Goal: Task Accomplishment & Management: Use online tool/utility

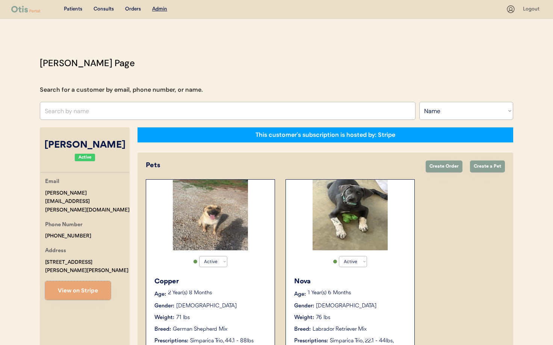
select select ""Name""
select select "true"
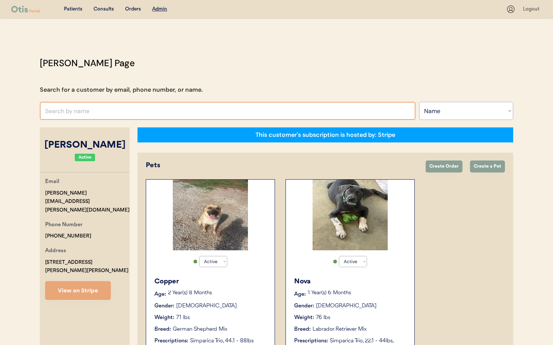
click at [69, 110] on input "text" at bounding box center [228, 111] width 376 height 18
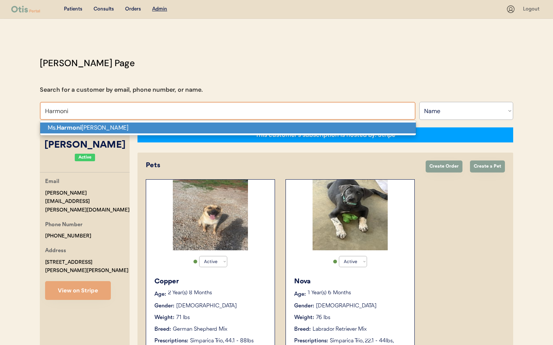
click at [78, 125] on strong "Harmoni" at bounding box center [69, 128] width 25 height 8
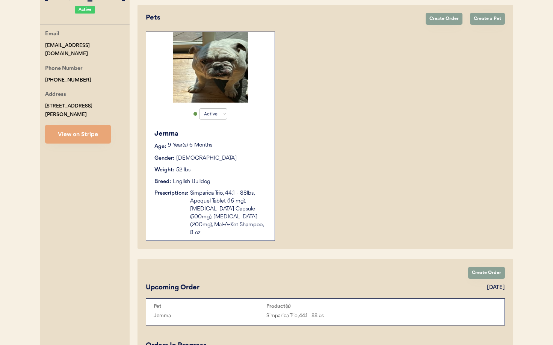
scroll to position [178, 0]
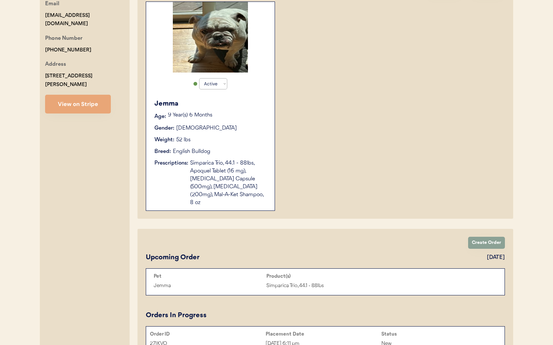
type input "Ms. Harmoni VanEtten"
click at [74, 109] on button "View on Stripe" at bounding box center [78, 104] width 66 height 19
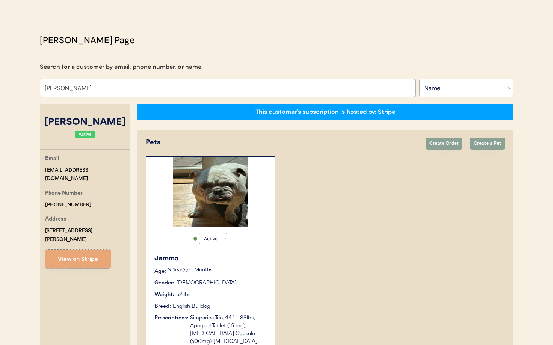
scroll to position [0, 0]
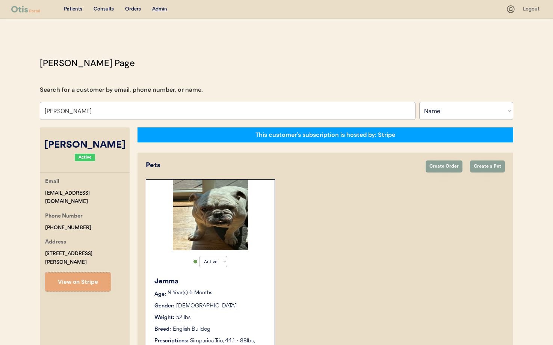
click at [237, 274] on div "Jemma Age: 9 Year(s) 6 Months Gender: Female Weight: 52 lbs Breed: English Bull…" at bounding box center [210, 330] width 121 height 115
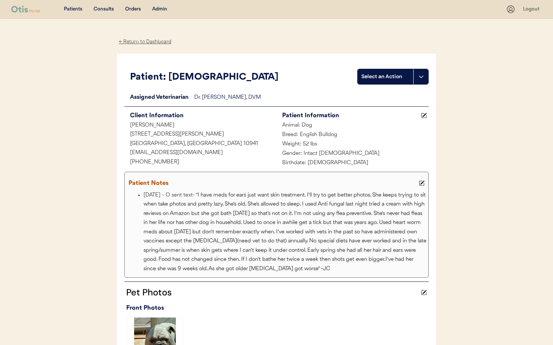
click at [145, 42] on div "← Return to Dashboard" at bounding box center [145, 42] width 56 height 9
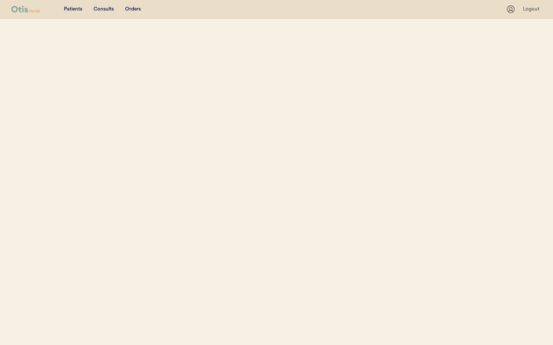
select select ""Name""
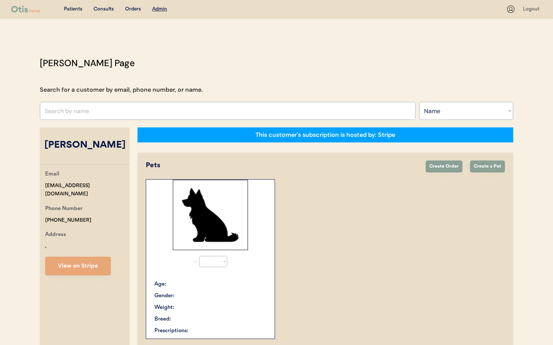
select select "true"
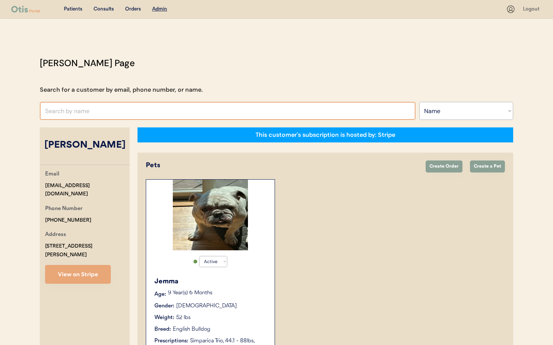
click at [79, 112] on input "text" at bounding box center [228, 111] width 376 height 18
paste input "Liana Castro"
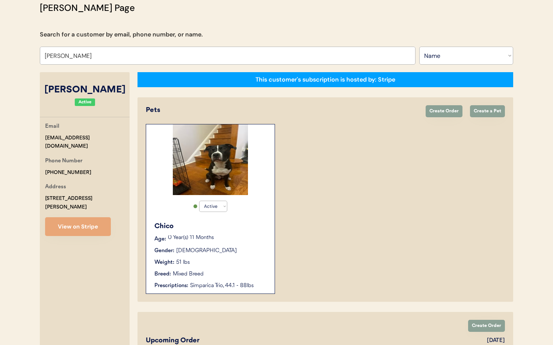
scroll to position [186, 0]
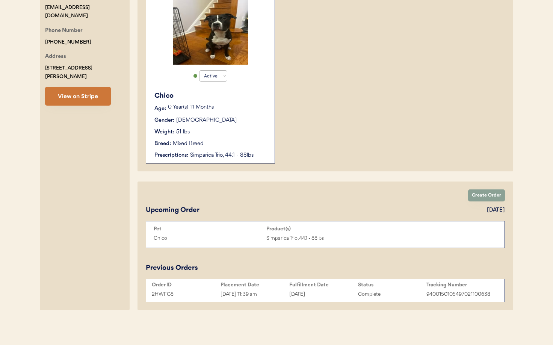
click at [69, 92] on button "View on Stripe" at bounding box center [78, 96] width 66 height 19
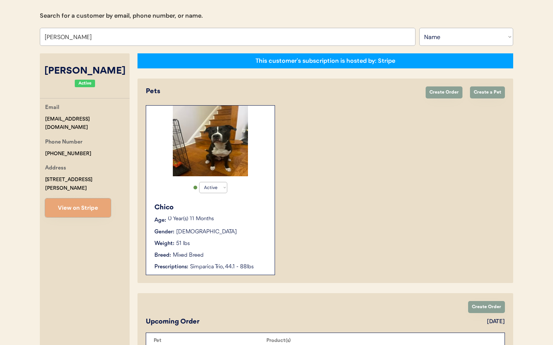
scroll to position [0, 0]
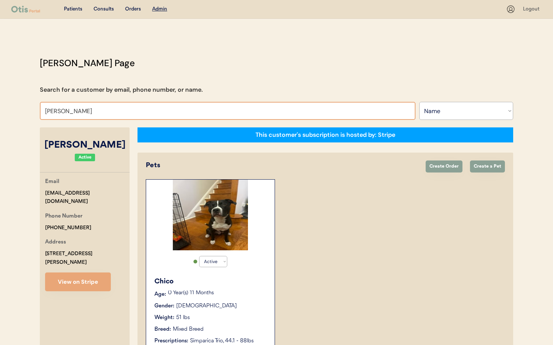
drag, startPoint x: 90, startPoint y: 118, endPoint x: 83, endPoint y: 112, distance: 9.6
click at [89, 118] on input "Liana Castro" at bounding box center [228, 111] width 376 height 18
drag, startPoint x: 79, startPoint y: 112, endPoint x: 4, endPoint y: 111, distance: 74.8
click at [4, 111] on div "Patients Consults Orders Admin Logout Otis Admin Page Search for a customer by …" at bounding box center [276, 265] width 553 height 531
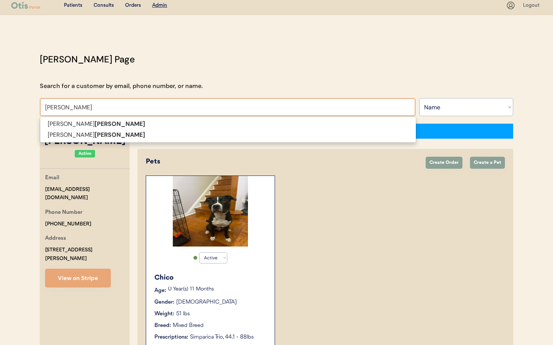
scroll to position [5, 0]
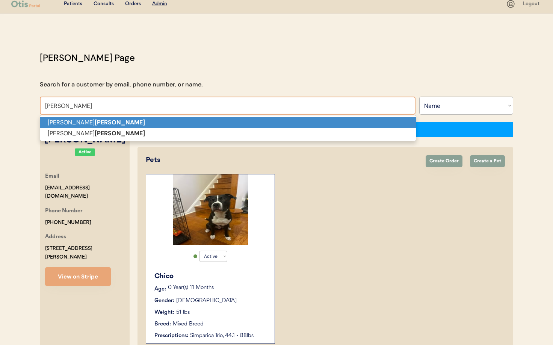
click at [55, 124] on p "Aaron Wolfe" at bounding box center [228, 122] width 376 height 11
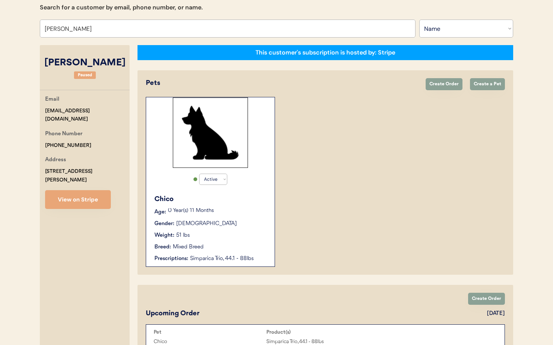
scroll to position [146, 0]
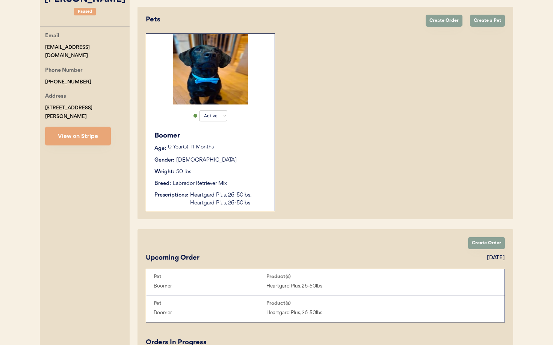
type input "Aaron Wolfe"
click at [222, 175] on div "Weight: 50 lbs" at bounding box center [210, 172] width 113 height 8
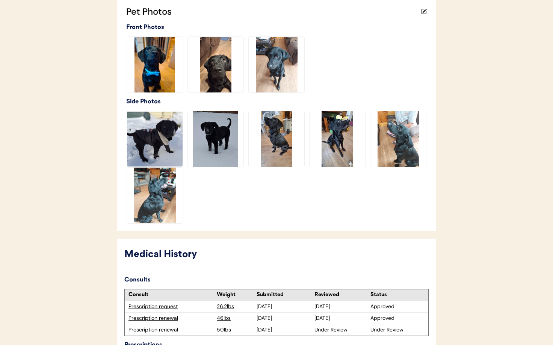
scroll to position [306, 0]
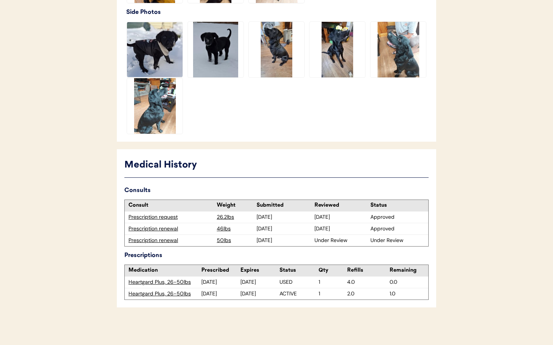
click at [147, 241] on div "Prescription renewal" at bounding box center [171, 241] width 85 height 8
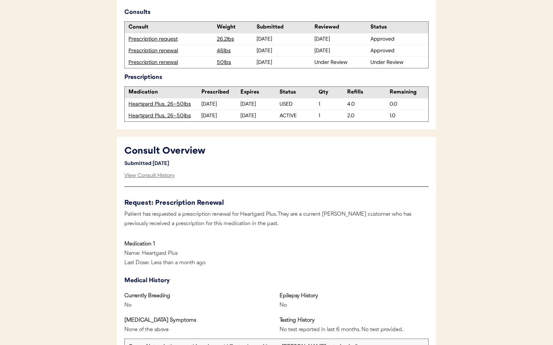
scroll to position [235, 0]
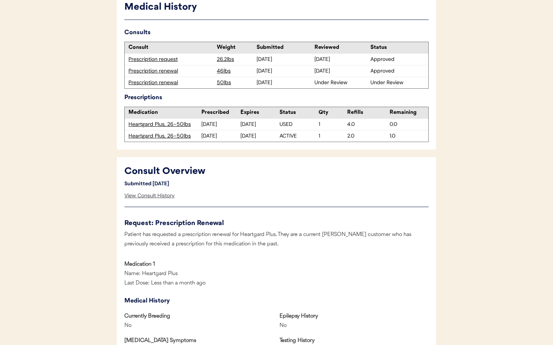
click at [154, 197] on div "View Consult History" at bounding box center [149, 195] width 50 height 15
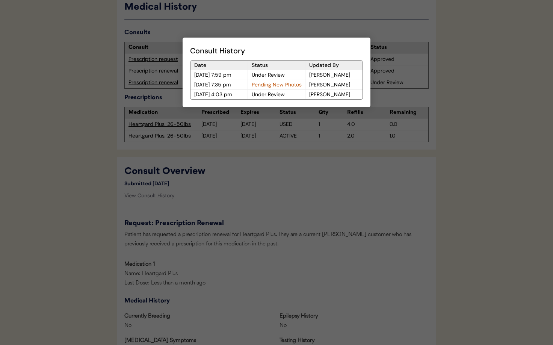
click at [268, 84] on div "Pending New Photos" at bounding box center [276, 84] width 57 height 9
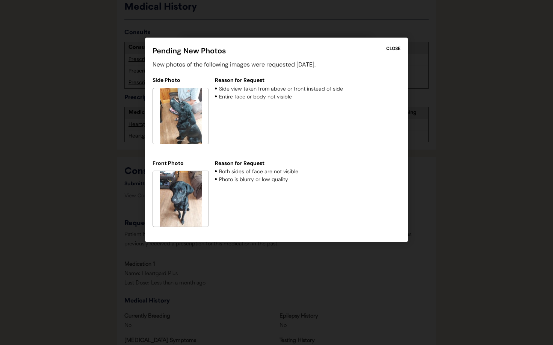
drag, startPoint x: 395, startPoint y: 47, endPoint x: 387, endPoint y: 50, distance: 7.7
click at [395, 47] on div "CLOSE" at bounding box center [393, 48] width 14 height 7
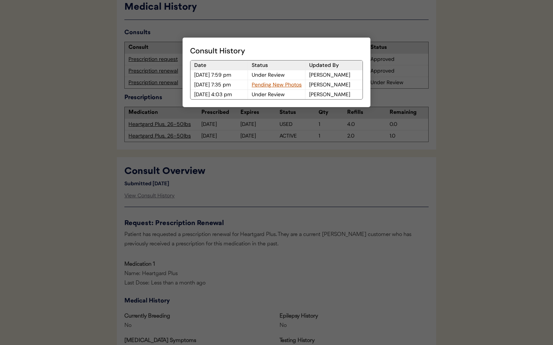
click at [275, 157] on div at bounding box center [276, 172] width 553 height 345
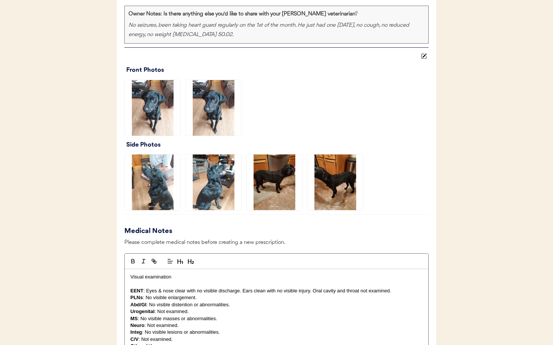
scroll to position [587, 0]
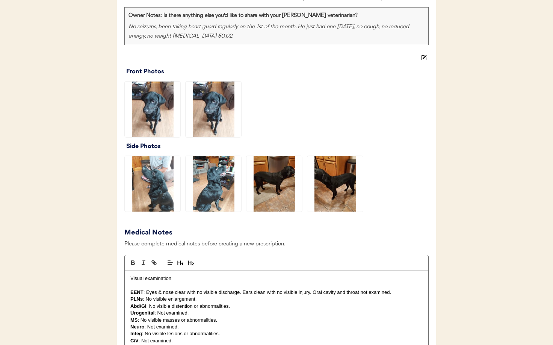
click at [276, 177] on img at bounding box center [275, 184] width 56 height 56
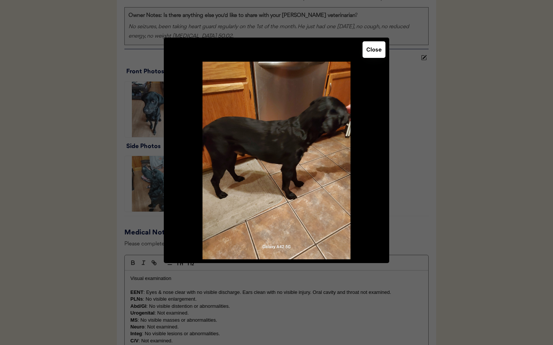
click at [375, 46] on button "Close" at bounding box center [374, 49] width 23 height 17
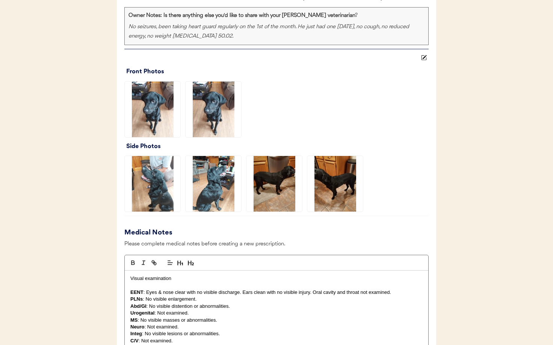
click at [349, 189] on img at bounding box center [335, 184] width 56 height 56
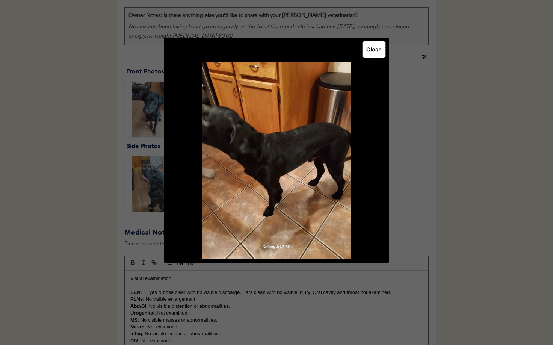
drag, startPoint x: 378, startPoint y: 48, endPoint x: 371, endPoint y: 57, distance: 11.5
click at [378, 49] on button "Close" at bounding box center [374, 49] width 23 height 17
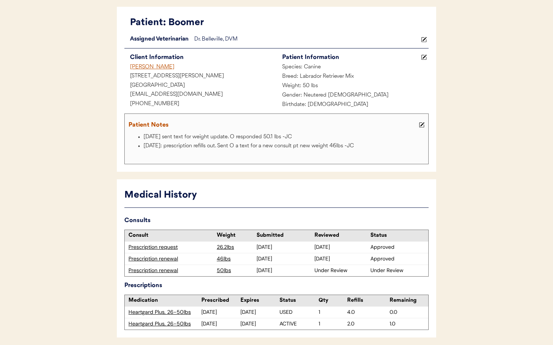
scroll to position [0, 0]
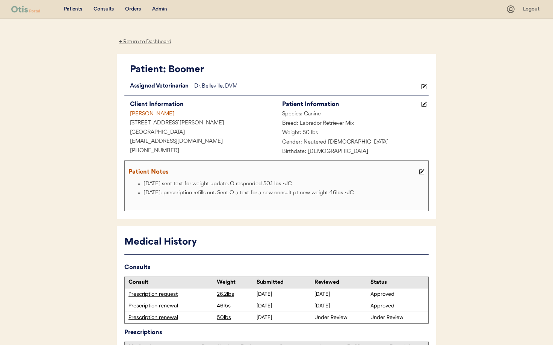
click at [141, 39] on div "← Return to Dashboard" at bounding box center [145, 42] width 56 height 9
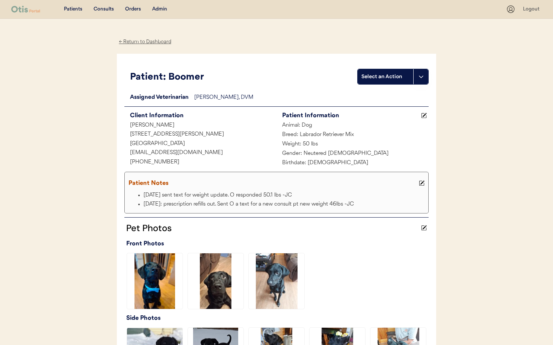
click at [159, 7] on div "Admin" at bounding box center [159, 10] width 15 height 8
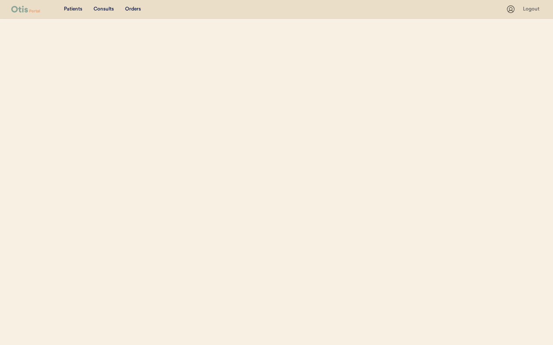
select select ""Name""
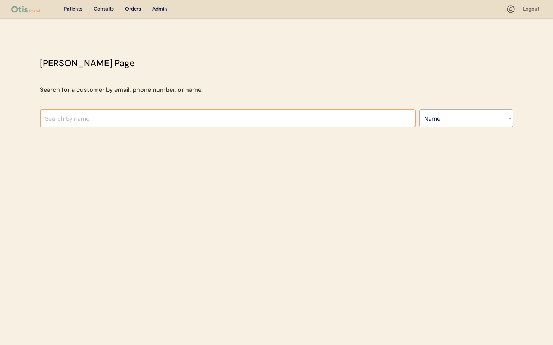
click at [115, 118] on input "text" at bounding box center [228, 118] width 376 height 18
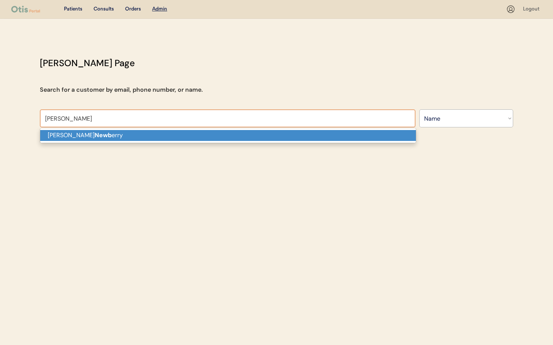
click at [138, 132] on p "[PERSON_NAME] Newb erry" at bounding box center [228, 135] width 376 height 11
type input "[PERSON_NAME]"
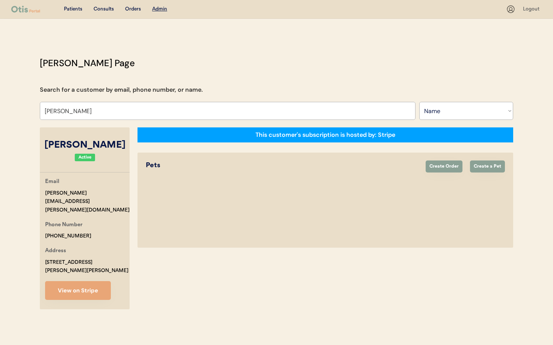
select select "true"
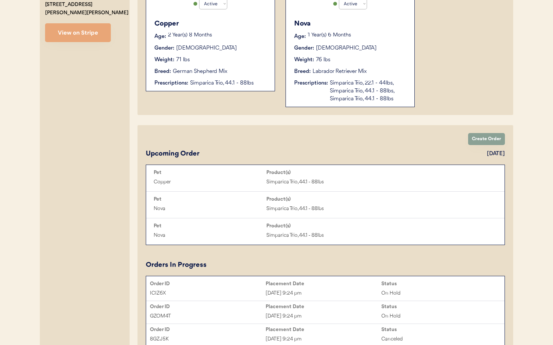
scroll to position [258, 0]
type input "[PERSON_NAME]"
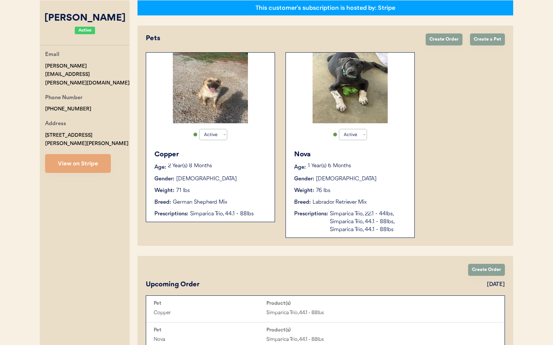
scroll to position [106, 0]
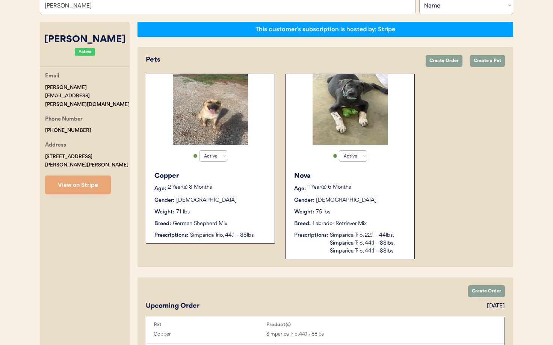
click at [374, 197] on div "Gender: [DEMOGRAPHIC_DATA]" at bounding box center [350, 201] width 113 height 8
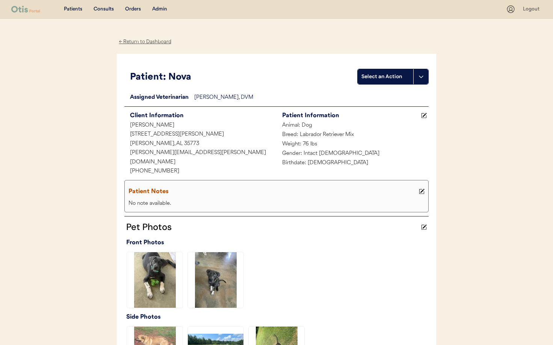
click at [139, 43] on div "← Return to Dashboard" at bounding box center [145, 42] width 56 height 9
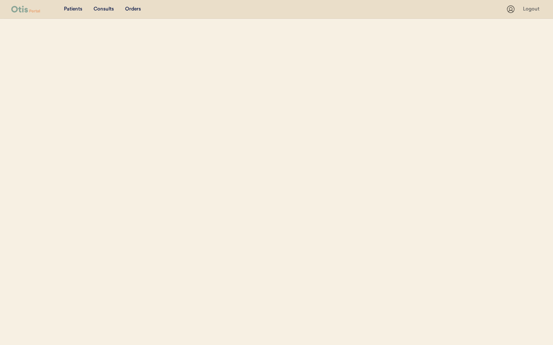
select select ""Name""
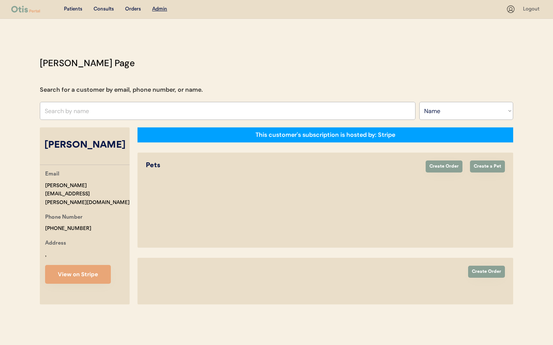
select select "true"
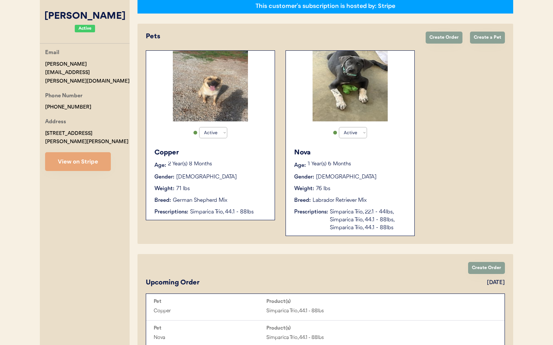
scroll to position [159, 0]
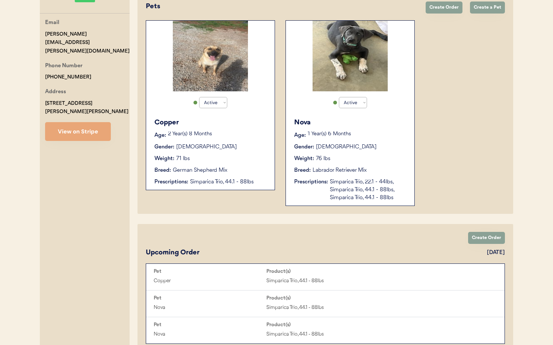
click at [334, 175] on div "Nova Age: [DEMOGRAPHIC_DATA] Year(s) 6 Months Gender: [DEMOGRAPHIC_DATA] Weight…" at bounding box center [350, 160] width 121 height 92
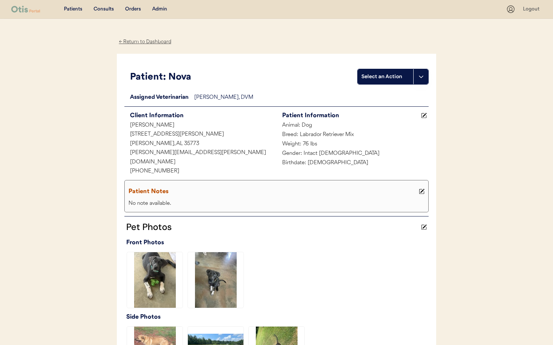
click at [136, 42] on div "← Return to Dashboard" at bounding box center [145, 42] width 56 height 9
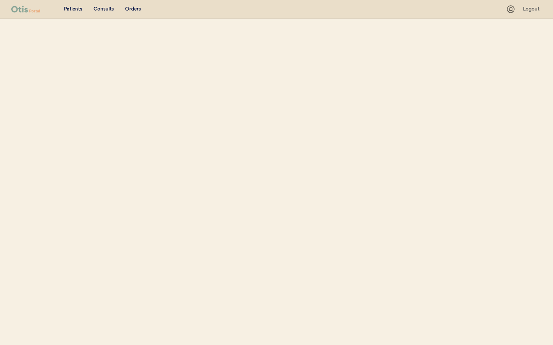
select select ""Name""
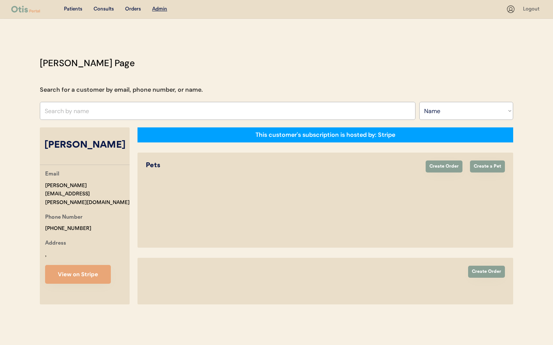
select select "true"
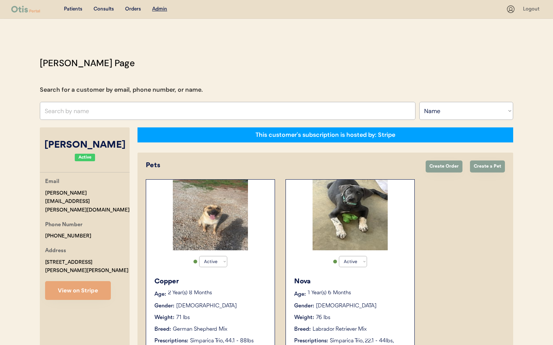
click at [82, 263] on div "Email delila.shockney@gmail.com Phone Number +12566984531 Address 228 Rigsby Ro…" at bounding box center [85, 238] width 90 height 123
click at [80, 281] on button "View on Stripe" at bounding box center [78, 290] width 66 height 19
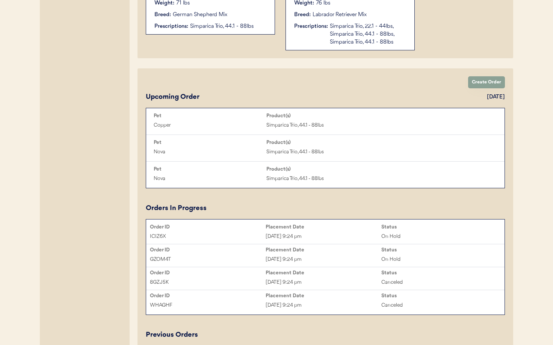
scroll to position [452, 0]
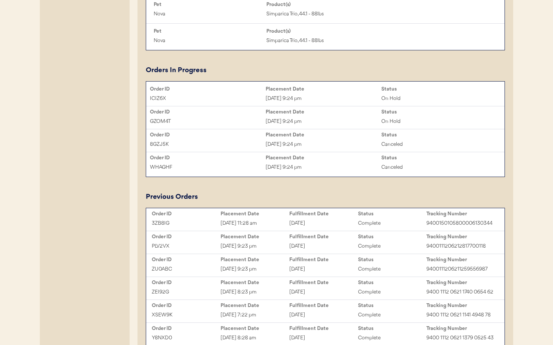
click at [309, 222] on div "June 27, 2025" at bounding box center [323, 223] width 69 height 9
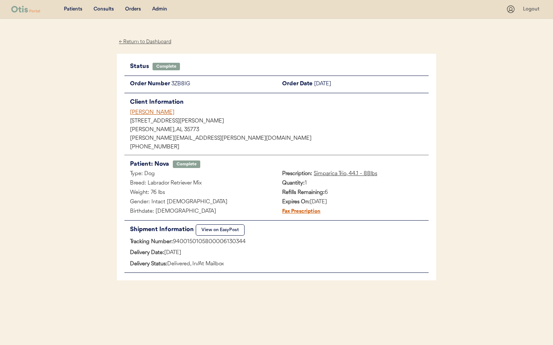
click at [140, 39] on div "← Return to Dashboard" at bounding box center [145, 42] width 56 height 9
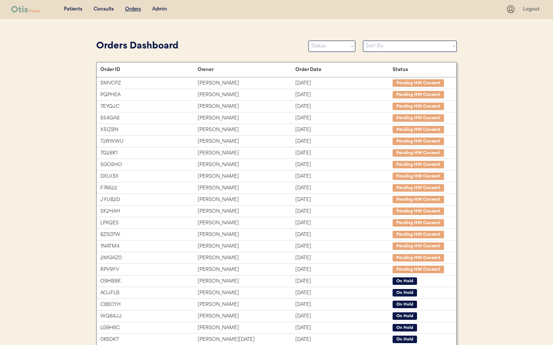
click at [161, 8] on div "Admin" at bounding box center [159, 10] width 15 height 8
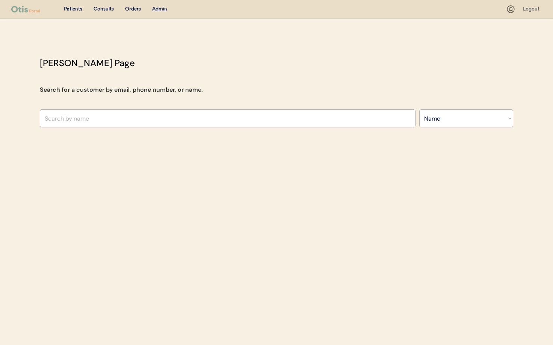
select select ""Name""
click at [109, 113] on input "text" at bounding box center [228, 118] width 376 height 18
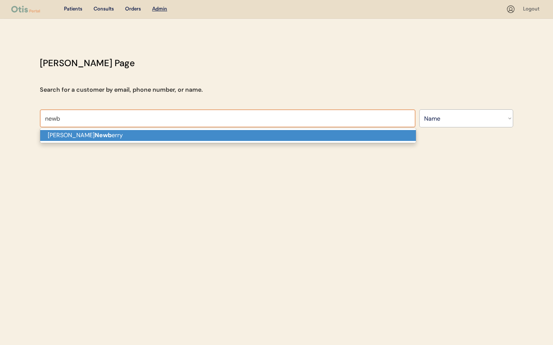
click at [112, 133] on p "Delila Newb erry" at bounding box center [228, 135] width 376 height 11
type input "[PERSON_NAME]"
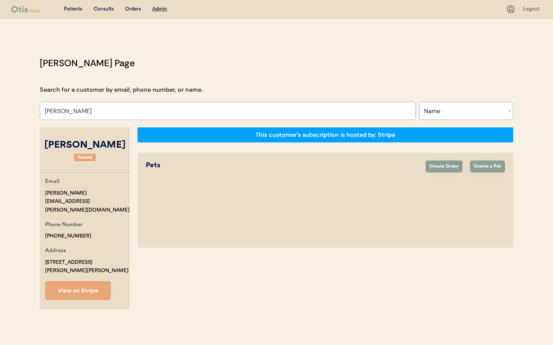
select select "true"
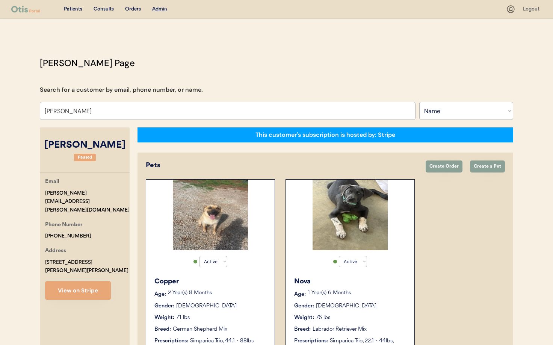
scroll to position [151, 0]
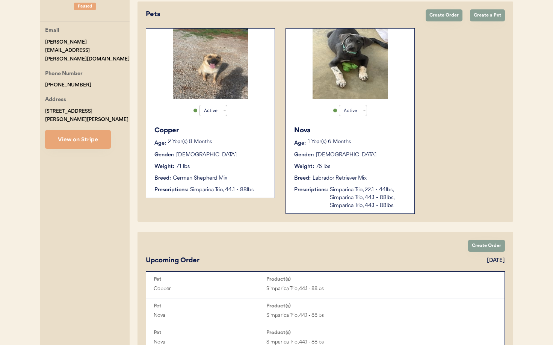
type input "[PERSON_NAME]"
drag, startPoint x: 354, startPoint y: 197, endPoint x: 337, endPoint y: 201, distance: 17.5
click at [354, 197] on div "Simparica Trio, 22.1 - 44lbs, Simparica Trio, 44.1 - 88lbs, Simparica Trio, 44.…" at bounding box center [368, 198] width 77 height 24
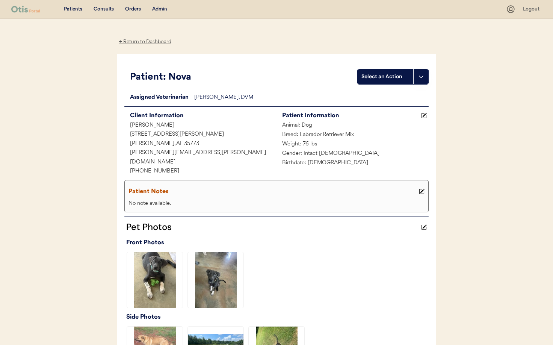
click at [138, 41] on div "← Return to Dashboard" at bounding box center [145, 42] width 56 height 9
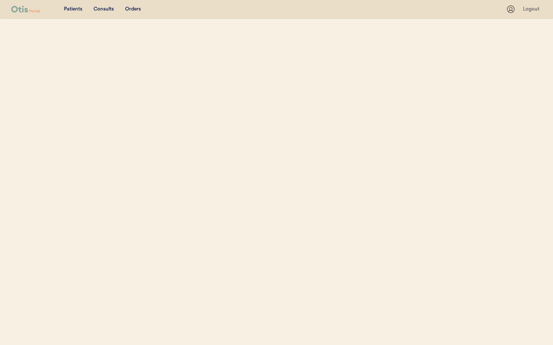
select select ""Name""
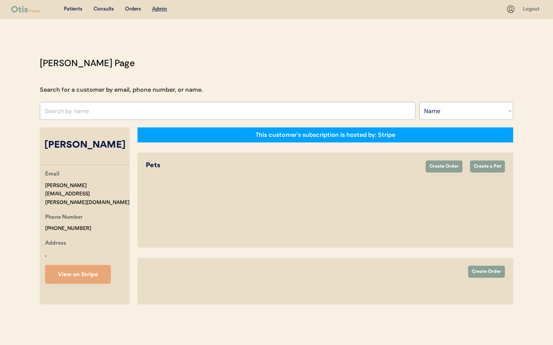
select select "true"
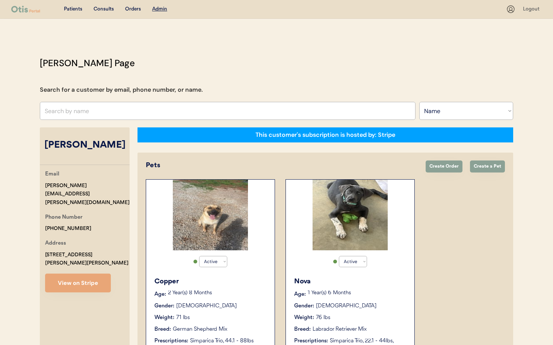
click at [235, 328] on div "Breed: German Shepherd Mix" at bounding box center [210, 329] width 113 height 8
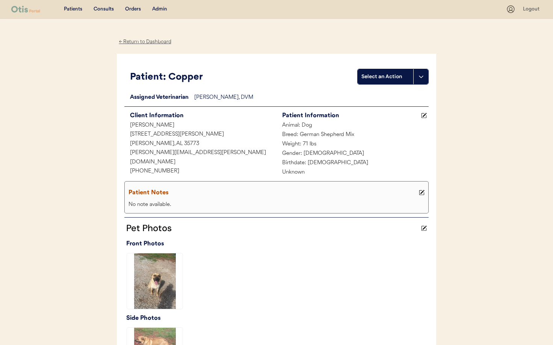
click at [139, 45] on div "← Return to Dashboard Patient: Copper Select an Action Loading... Assigned Vete…" at bounding box center [276, 289] width 319 height 541
click at [137, 42] on div "← Return to Dashboard" at bounding box center [145, 42] width 56 height 9
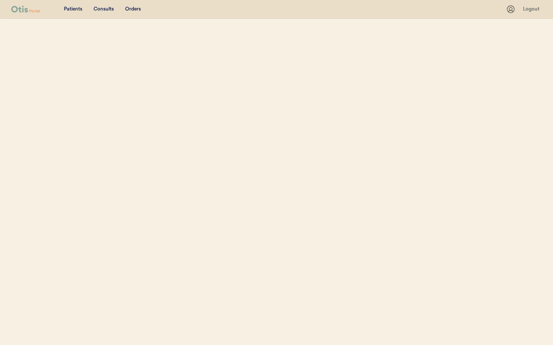
select select ""Name""
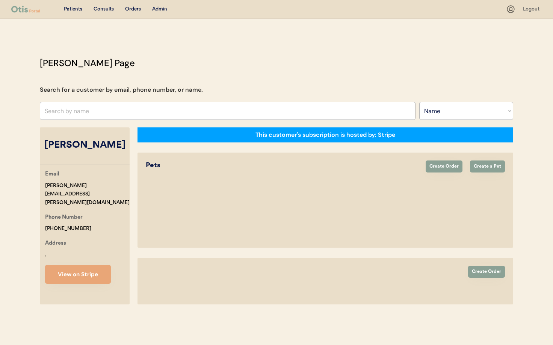
select select "true"
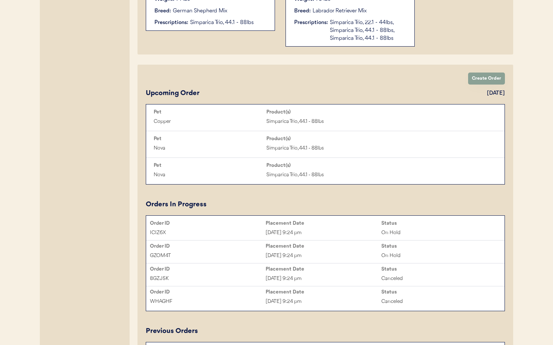
scroll to position [333, 0]
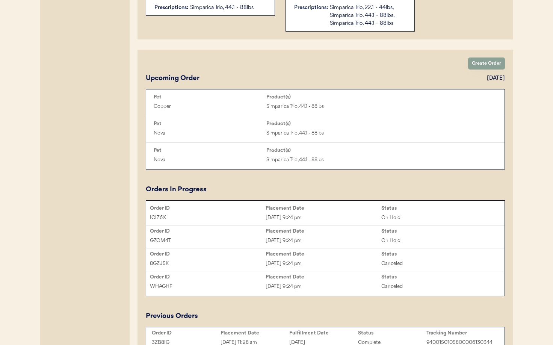
click at [274, 218] on div "[DATE] 9:24 pm" at bounding box center [324, 217] width 116 height 9
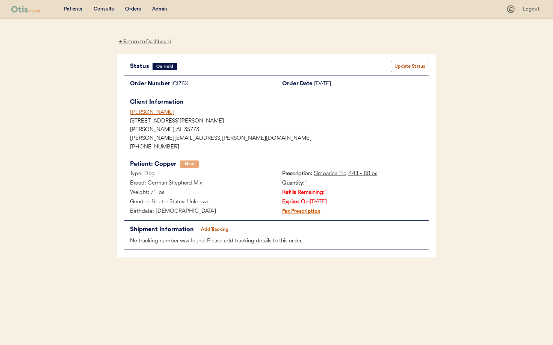
click at [414, 67] on button "Update Status" at bounding box center [410, 66] width 38 height 11
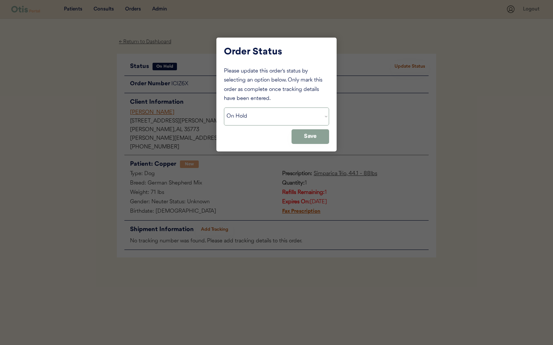
click at [307, 113] on select "Status On Hold New In Progress Complete Pending HW Consent Canceled" at bounding box center [276, 116] width 105 height 18
select select ""cancelled""
click at [224, 107] on select "Status On Hold New In Progress Complete Pending HW Consent Canceled" at bounding box center [276, 116] width 105 height 18
click at [301, 138] on button "Save" at bounding box center [311, 136] width 38 height 15
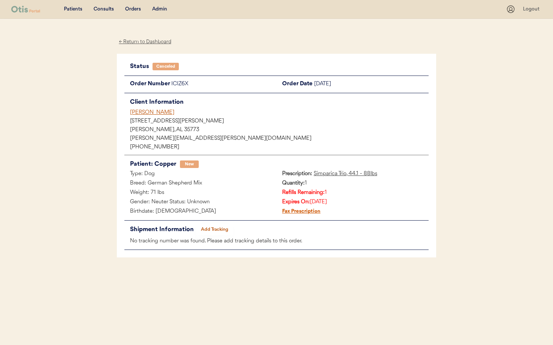
drag, startPoint x: 141, startPoint y: 111, endPoint x: 156, endPoint y: 110, distance: 14.7
click at [141, 111] on div "[PERSON_NAME]" at bounding box center [279, 113] width 299 height 8
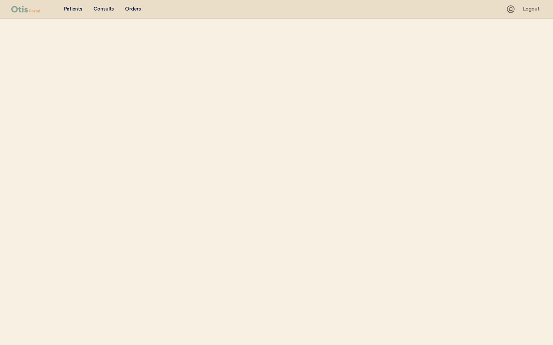
select select ""Name""
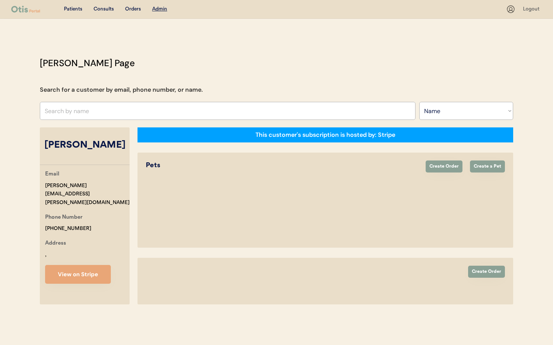
select select "true"
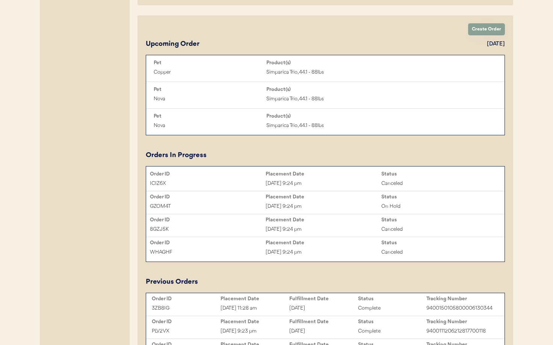
scroll to position [368, 0]
click at [331, 203] on div "Jul 26, 2025 9:24 pm" at bounding box center [324, 205] width 116 height 9
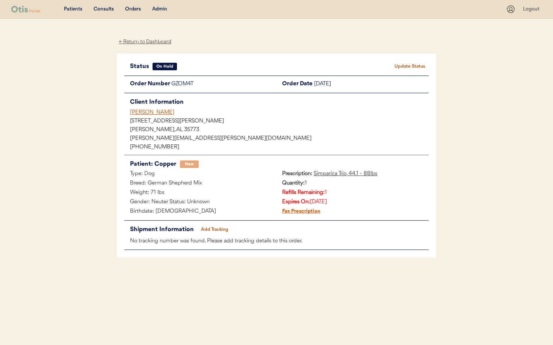
click at [426, 65] on button "Update Status" at bounding box center [410, 66] width 38 height 11
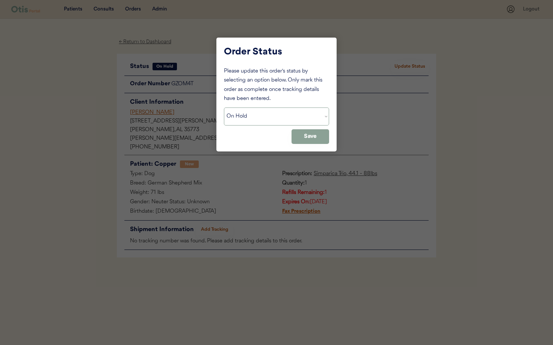
click at [287, 117] on select "Status On Hold New In Progress Complete Pending HW Consent Canceled" at bounding box center [276, 116] width 105 height 18
select select ""cancelled""
click at [224, 107] on select "Status On Hold New In Progress Complete Pending HW Consent Canceled" at bounding box center [276, 116] width 105 height 18
drag, startPoint x: 312, startPoint y: 138, endPoint x: 293, endPoint y: 129, distance: 21.5
click at [312, 138] on button "Save" at bounding box center [311, 136] width 38 height 15
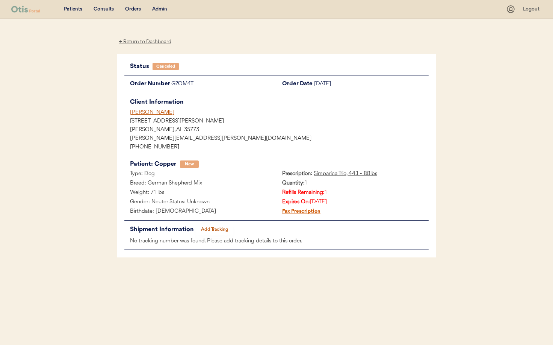
click at [138, 40] on div "← Return to Dashboard" at bounding box center [145, 42] width 56 height 9
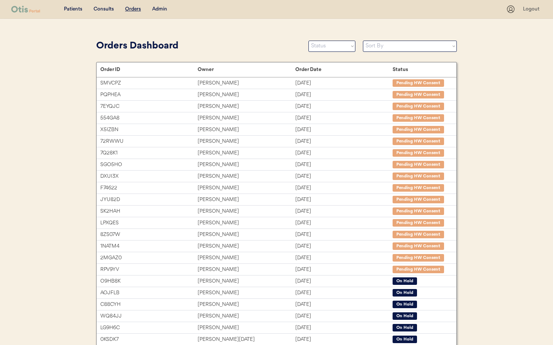
click at [153, 3] on div "Patients Consults Orders Admin Logout" at bounding box center [276, 9] width 553 height 19
drag, startPoint x: 156, startPoint y: 6, endPoint x: 162, endPoint y: 14, distance: 9.4
click at [156, 6] on div "Admin" at bounding box center [159, 10] width 15 height 8
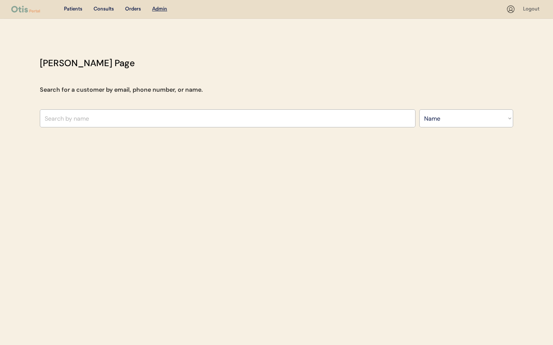
select select ""Name""
click at [136, 116] on input "text" at bounding box center [228, 118] width 376 height 18
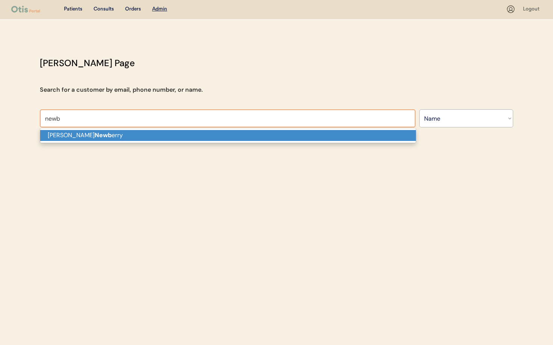
click at [91, 137] on p "Delila Newb erry" at bounding box center [228, 135] width 376 height 11
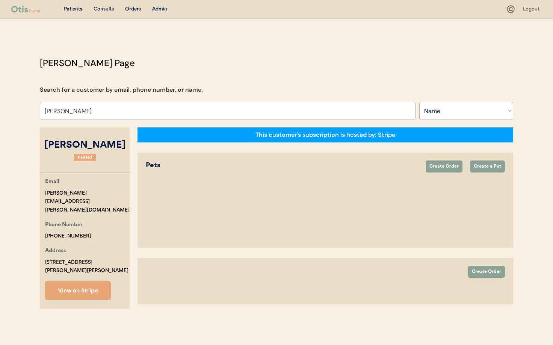
type input "Delila Newberry"
select select "true"
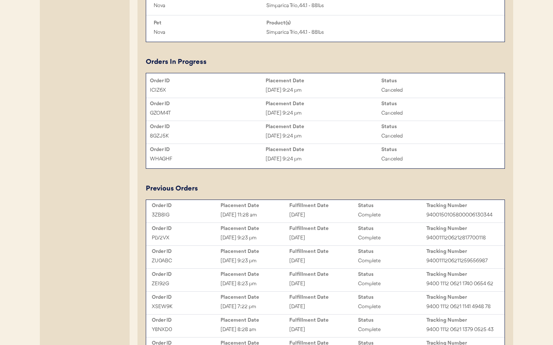
scroll to position [468, 0]
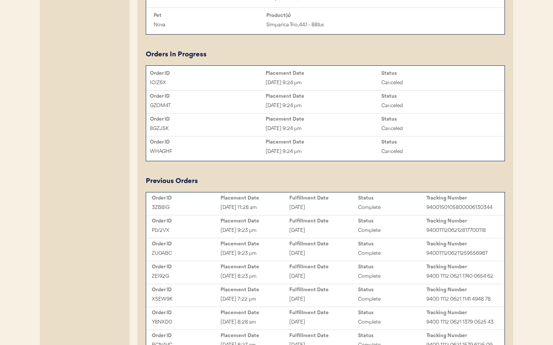
click at [298, 207] on div "[DATE]" at bounding box center [323, 207] width 69 height 9
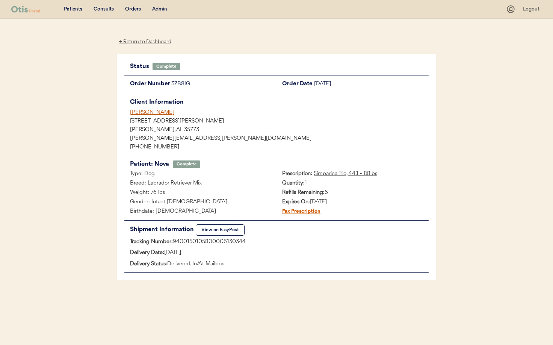
click at [135, 42] on div "← Return to Dashboard" at bounding box center [145, 42] width 56 height 9
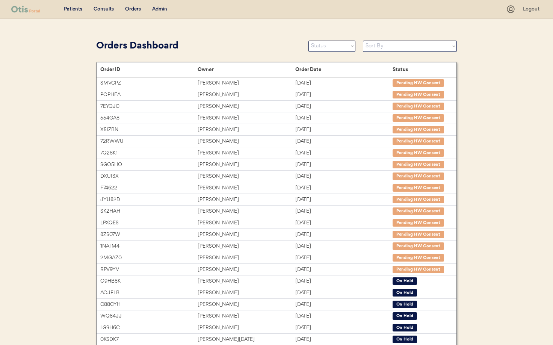
click at [161, 9] on div "Admin" at bounding box center [159, 10] width 15 height 8
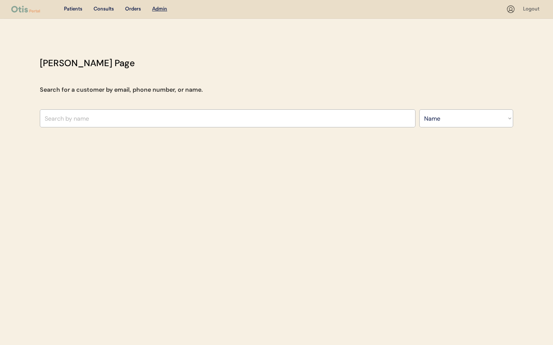
select select ""Name""
click at [115, 118] on input "text" at bounding box center [228, 118] width 376 height 18
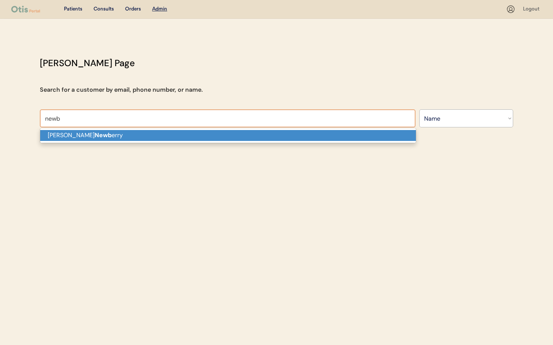
click at [94, 138] on p "[PERSON_NAME] Newb erry" at bounding box center [228, 135] width 376 height 11
type input "[PERSON_NAME]"
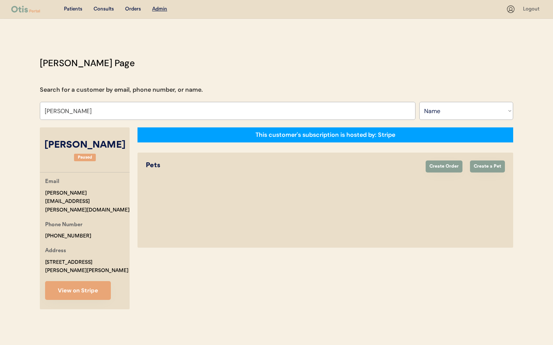
select select "true"
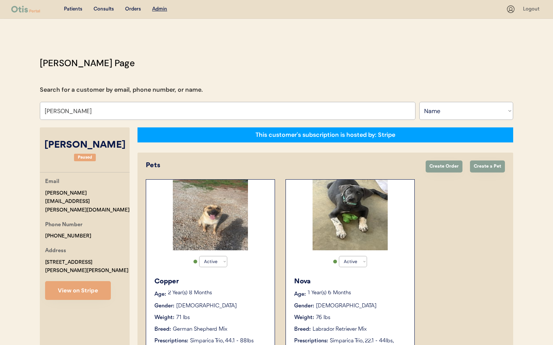
type input "[PERSON_NAME]"
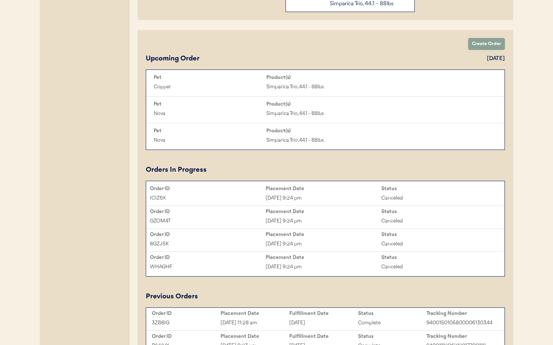
scroll to position [345, 0]
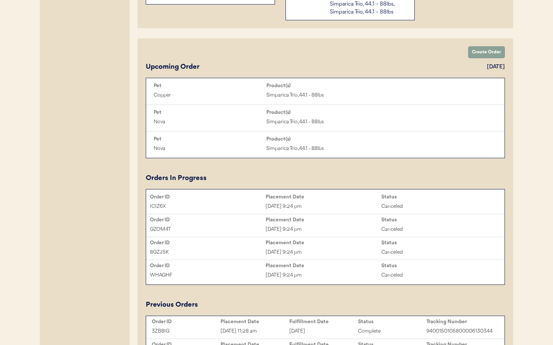
click at [485, 59] on div "Create Order Upcoming Order [DATE] Pet Product(s) Copper Simparica Trio, 44.1 -…" at bounding box center [326, 318] width 376 height 561
click at [484, 56] on button "Create Order" at bounding box center [486, 52] width 37 height 12
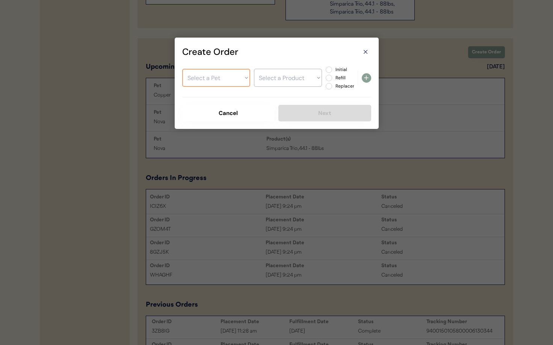
click at [204, 74] on select "Select a Pet Copper Nova" at bounding box center [216, 78] width 68 height 18
select select ""1348695171700984260__LOOKUP__1715700981440x678520999824851000""
click at [182, 69] on select "Select a Pet Copper Nova" at bounding box center [216, 78] width 68 height 18
click at [276, 81] on select "Select a Product Simparica Trio, 22.1 - 44lbs Simparica Trio, 44.1 - 88lbs Simp…" at bounding box center [288, 78] width 68 height 18
select select ""1348695171700984260__LOOKUP__1735220675221x999165036848742400""
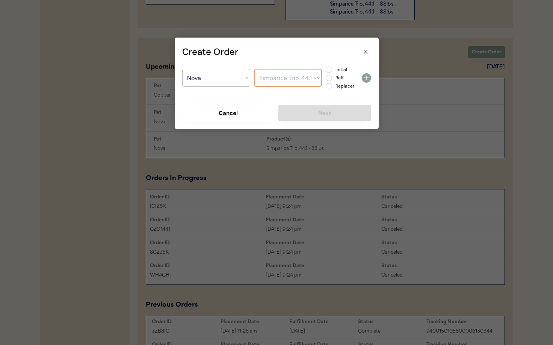
click at [254, 69] on select "Select a Product Simparica Trio, 22.1 - 44lbs Simparica Trio, 44.1 - 88lbs Simp…" at bounding box center [288, 78] width 68 height 18
click at [333, 77] on label "Refill" at bounding box center [349, 78] width 33 height 5
click at [325, 72] on input "Refill" at bounding box center [322, 69] width 5 height 5
radio input "true"
drag, startPoint x: 363, startPoint y: 77, endPoint x: 359, endPoint y: 85, distance: 8.7
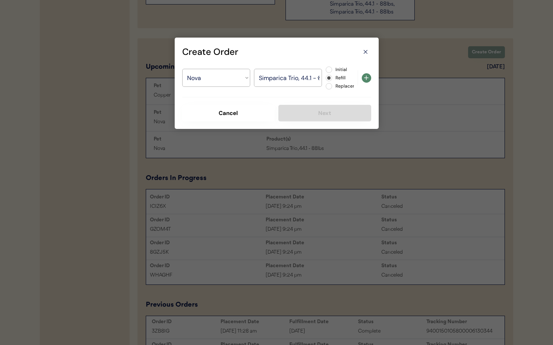
click at [363, 77] on icon at bounding box center [366, 77] width 9 height 9
select select ""PLACEHOLDER_1427118222253""
radio input "false"
select select ""PLACEHOLDER_1427118222253""
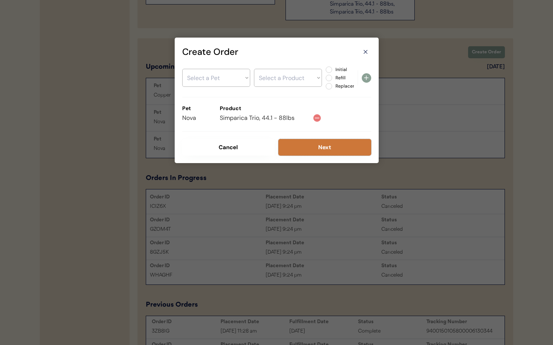
click at [309, 151] on button "Next" at bounding box center [324, 147] width 93 height 17
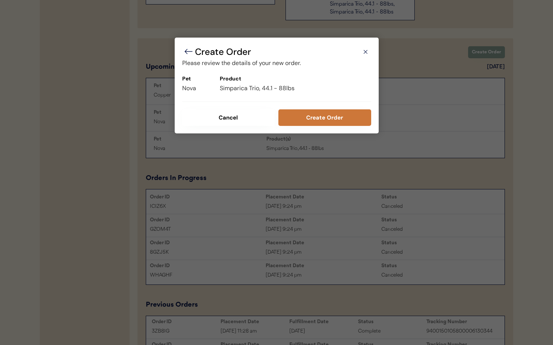
click at [326, 110] on button "Create Order" at bounding box center [324, 117] width 93 height 17
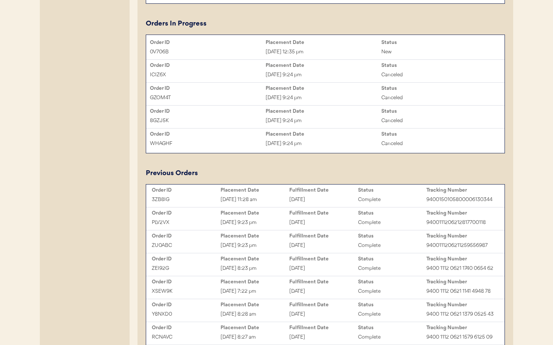
scroll to position [501, 0]
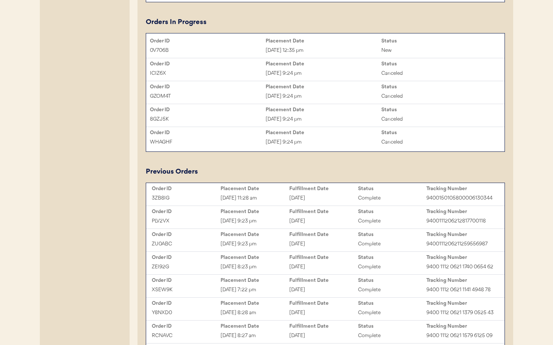
click at [303, 201] on div "June 27, 2025" at bounding box center [323, 198] width 69 height 9
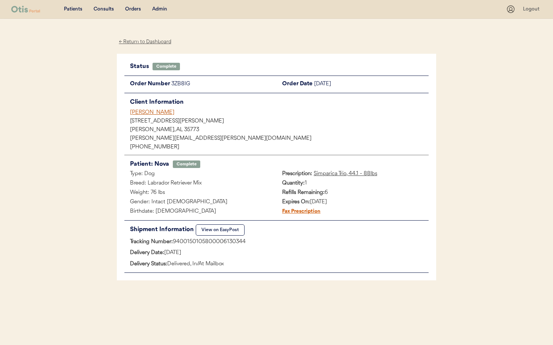
click at [137, 113] on div "[PERSON_NAME]" at bounding box center [279, 113] width 299 height 8
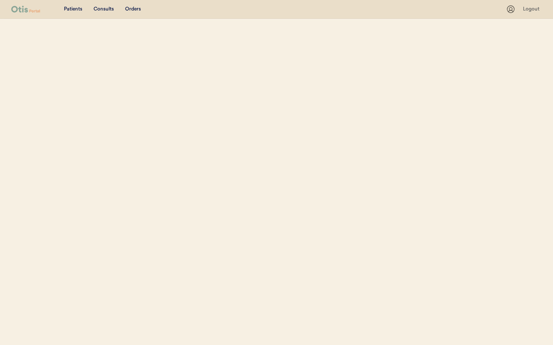
select select ""Name""
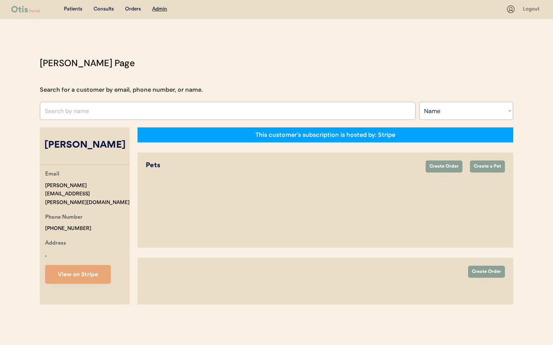
select select "true"
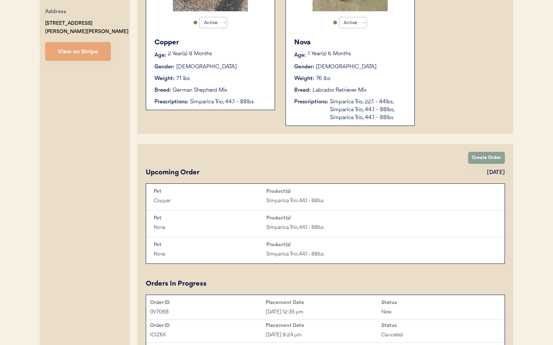
scroll to position [230, 0]
